Goal: Transaction & Acquisition: Purchase product/service

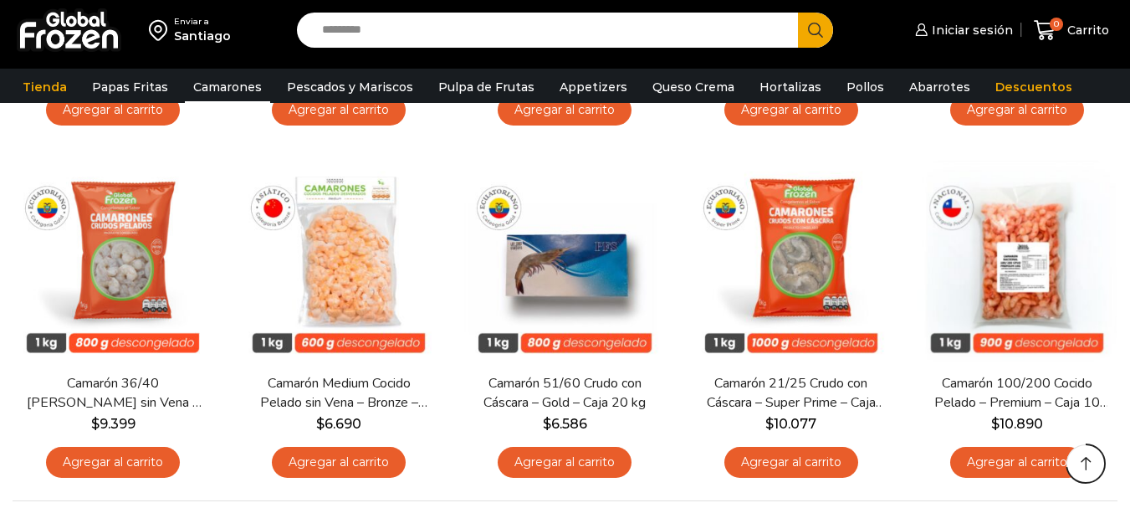
scroll to position [1255, 0]
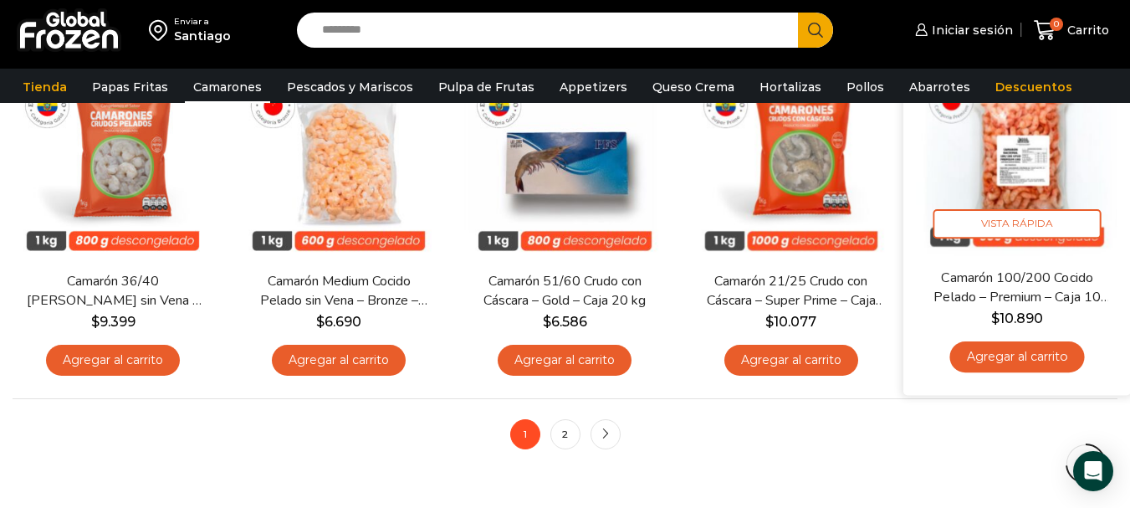
click at [1103, 290] on link "Camarón 100/200 Cocido Pelado – Premium – Caja 10 kg" at bounding box center [1017, 287] width 182 height 39
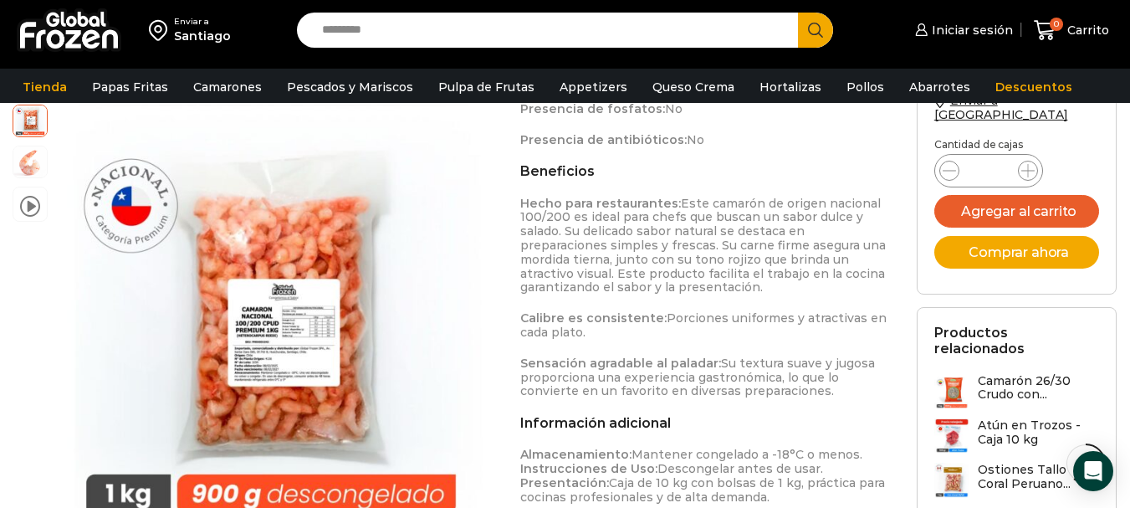
scroll to position [1423, 0]
